Goal: Task Accomplishment & Management: Manage account settings

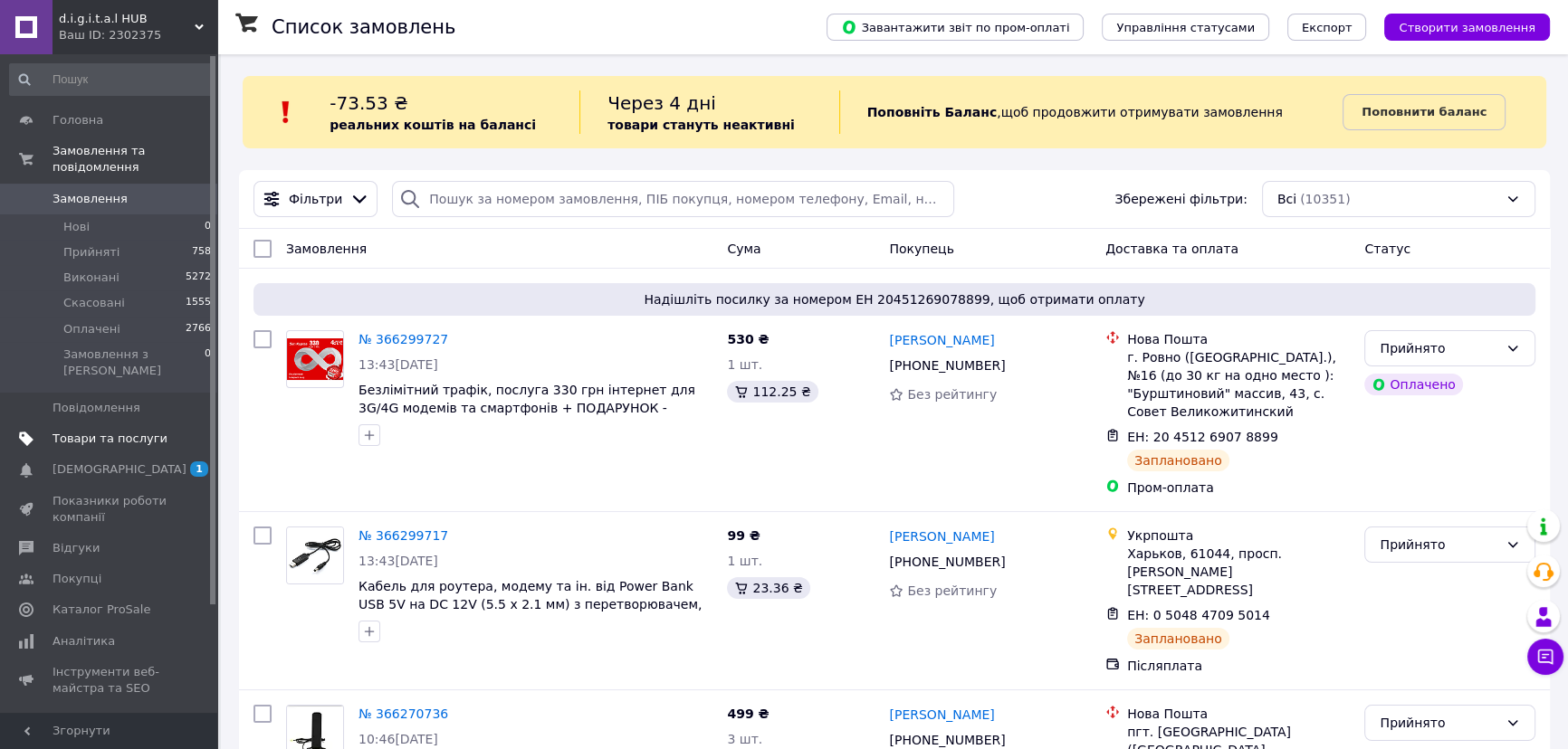
click at [97, 430] on span "Товари та послуги" at bounding box center [110, 438] width 115 height 17
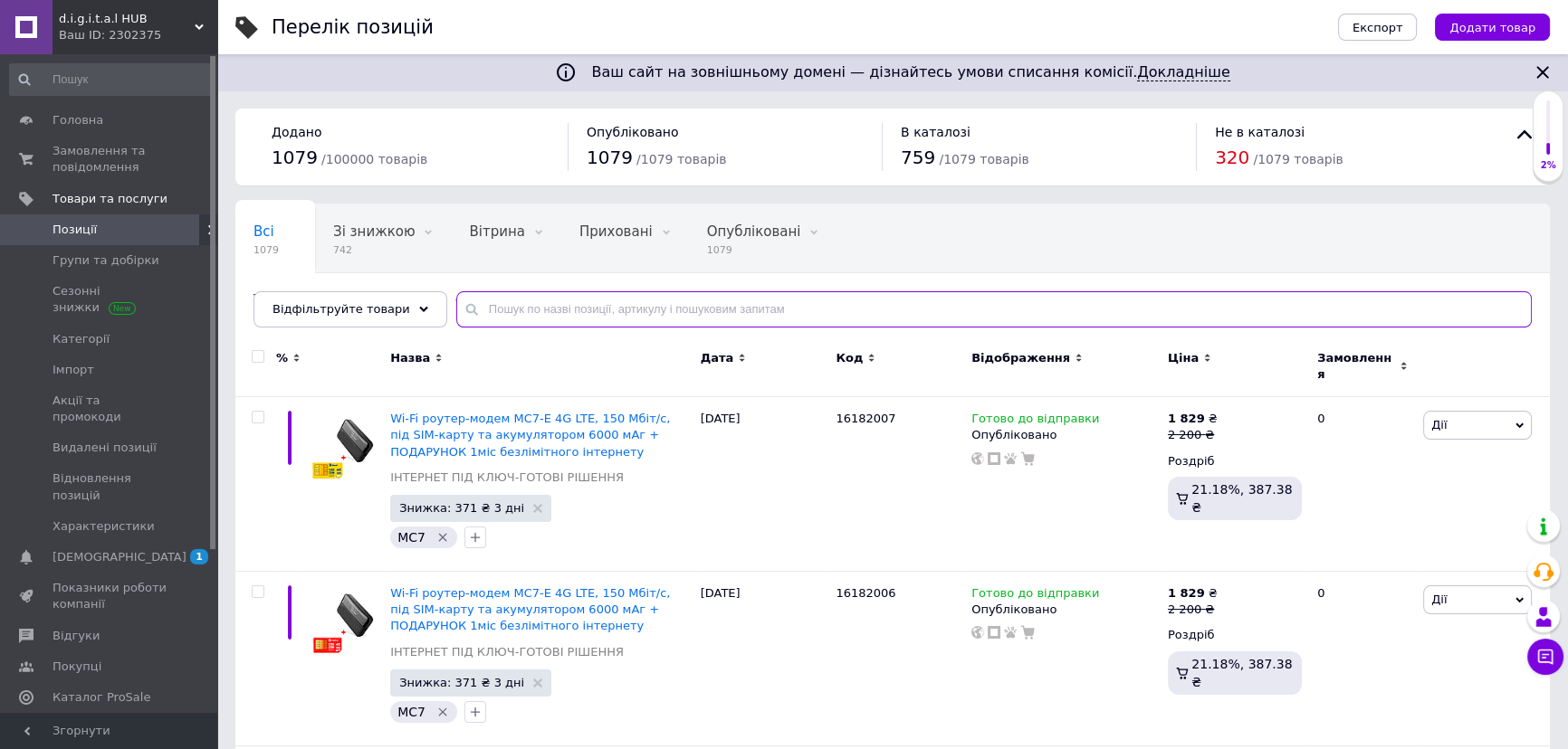
click at [507, 310] on input "text" at bounding box center [993, 309] width 1075 height 37
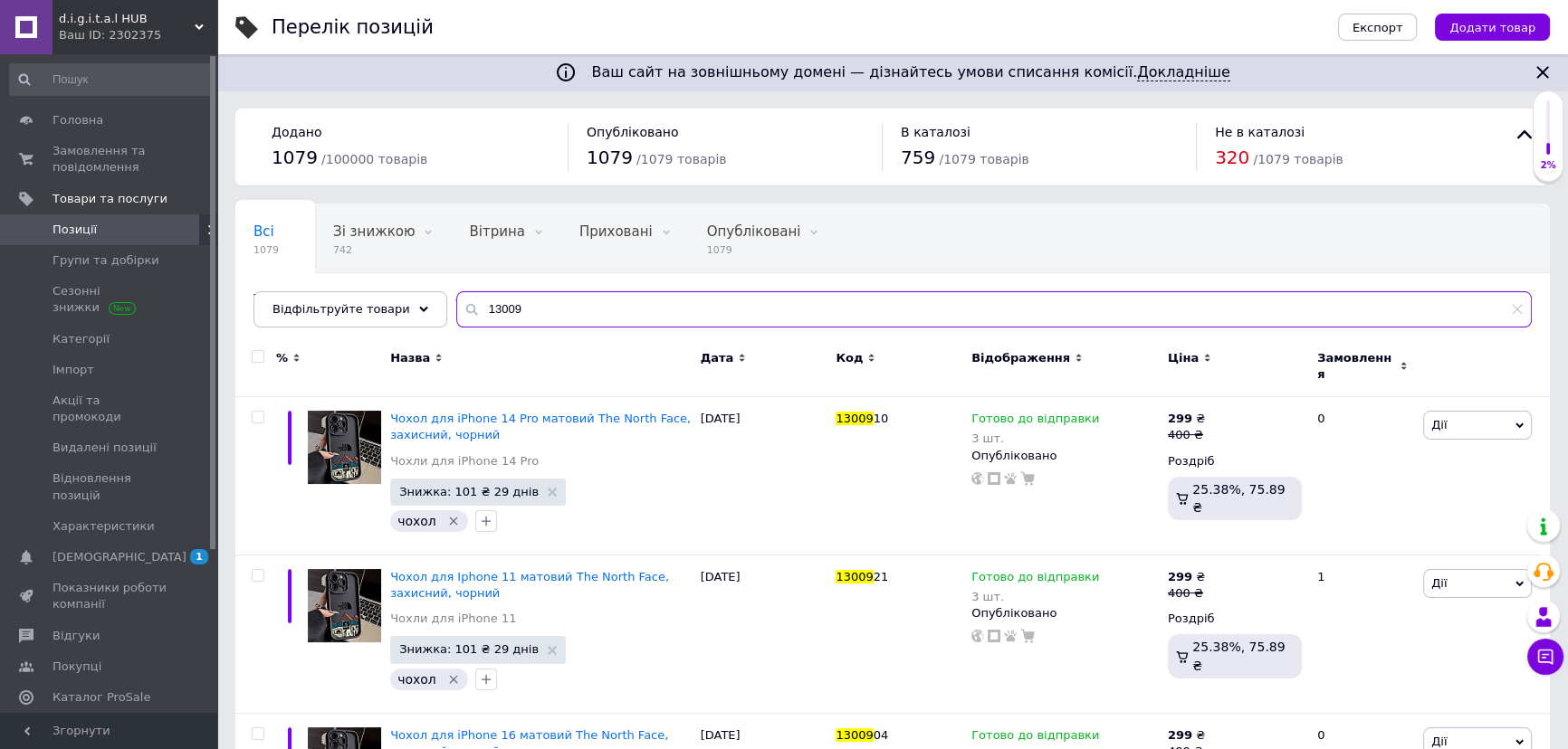
click at [531, 314] on input "13009" at bounding box center [993, 309] width 1075 height 37
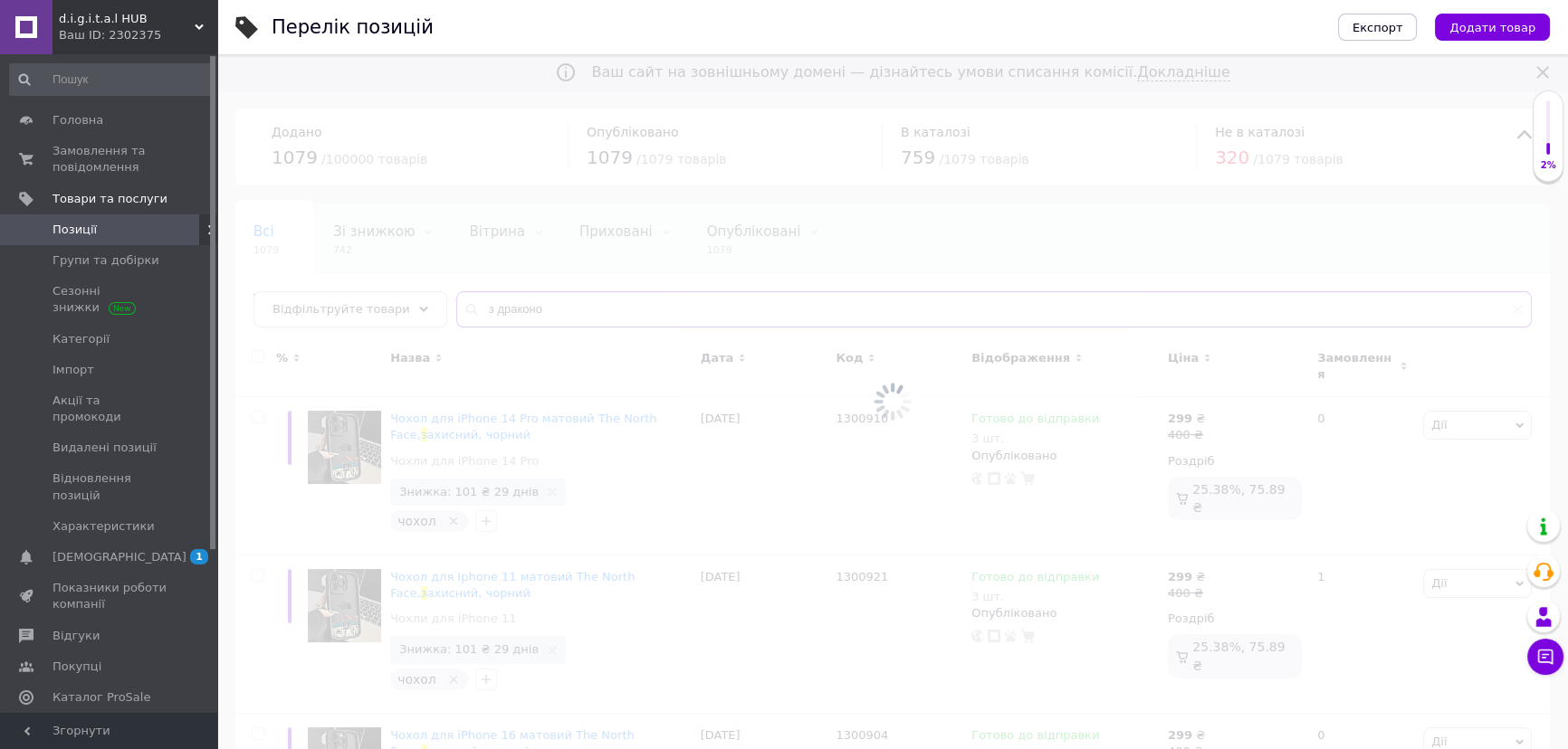
type input "з драконом"
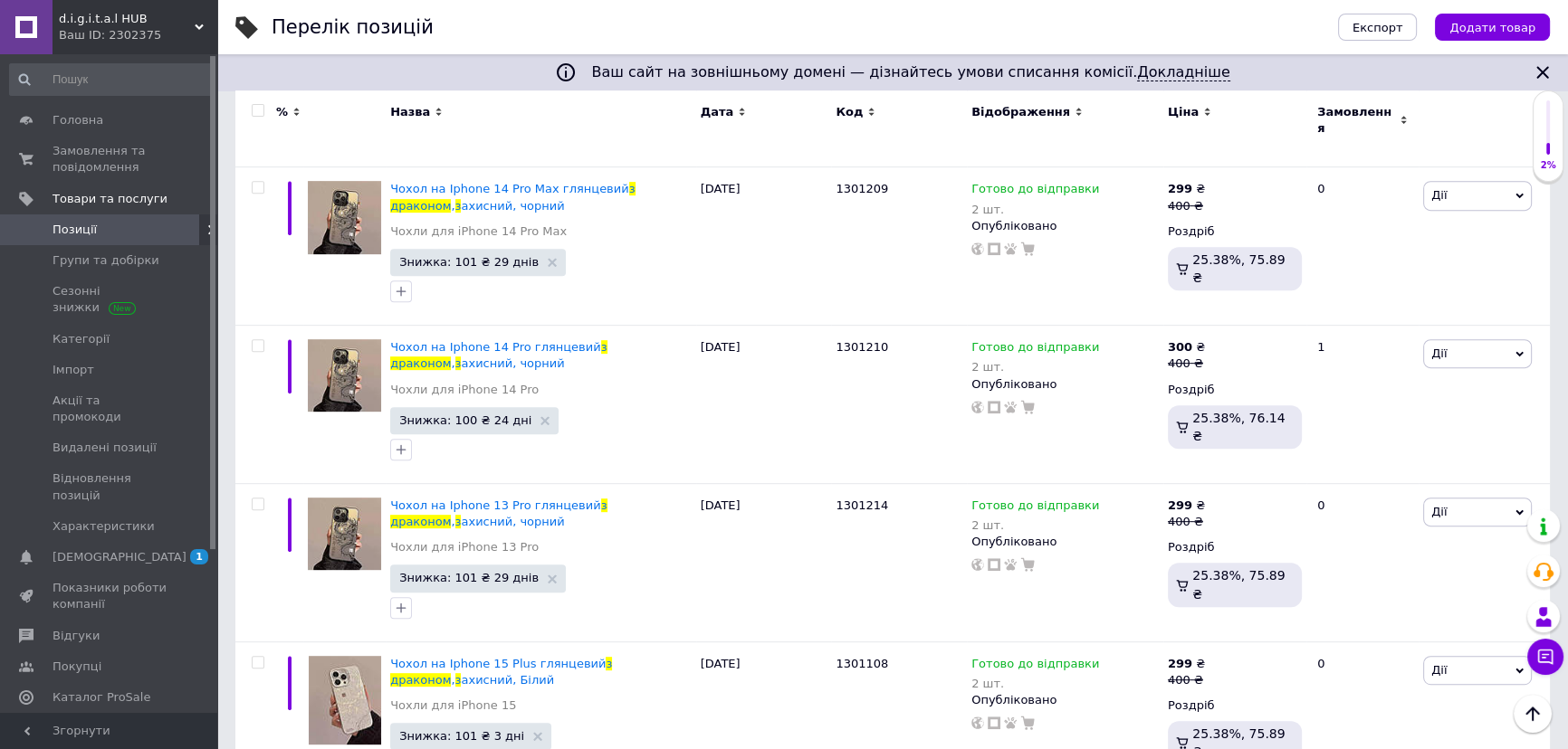
scroll to position [301, 0]
